Goal: Navigation & Orientation: Find specific page/section

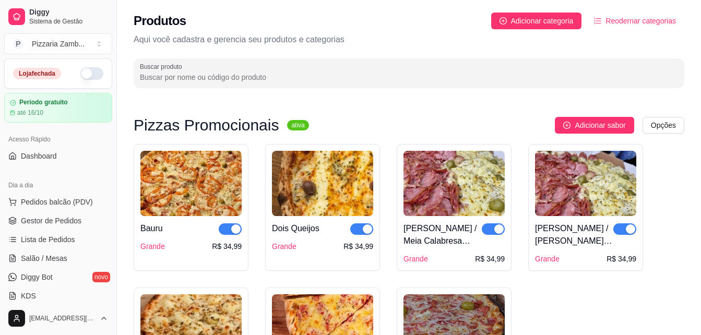
click at [128, 7] on div "Produtos Adicionar categoria Reodernar categorias Aqui você cadastra e gerencia…" at bounding box center [409, 47] width 584 height 94
click at [126, 10] on div "Produtos Adicionar categoria Reodernar categorias Aqui você cadastra e gerencia…" at bounding box center [409, 47] width 584 height 94
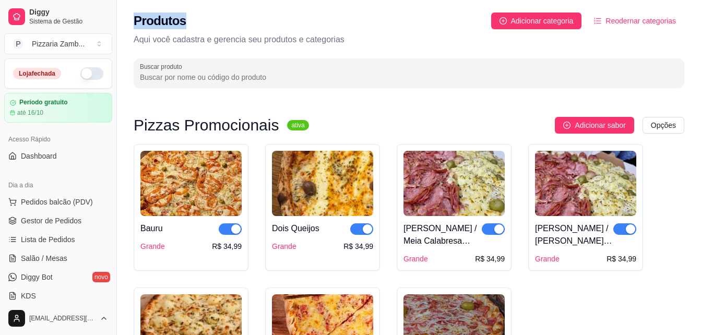
click at [126, 10] on div "Produtos Adicionar categoria Reodernar categorias Aqui você cadastra e gerencia…" at bounding box center [409, 47] width 584 height 94
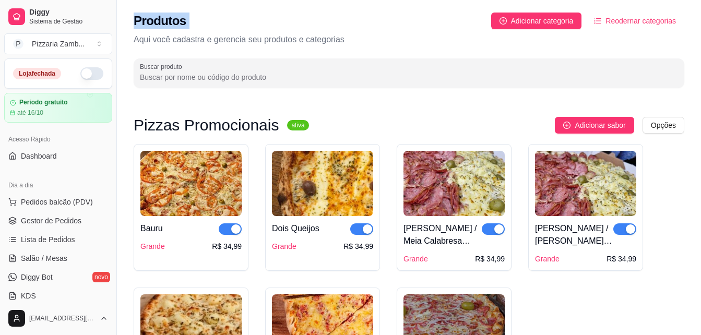
click at [126, 10] on div "Produtos Adicionar categoria Reodernar categorias Aqui você cadastra e gerencia…" at bounding box center [409, 47] width 584 height 94
